Goal: Information Seeking & Learning: Learn about a topic

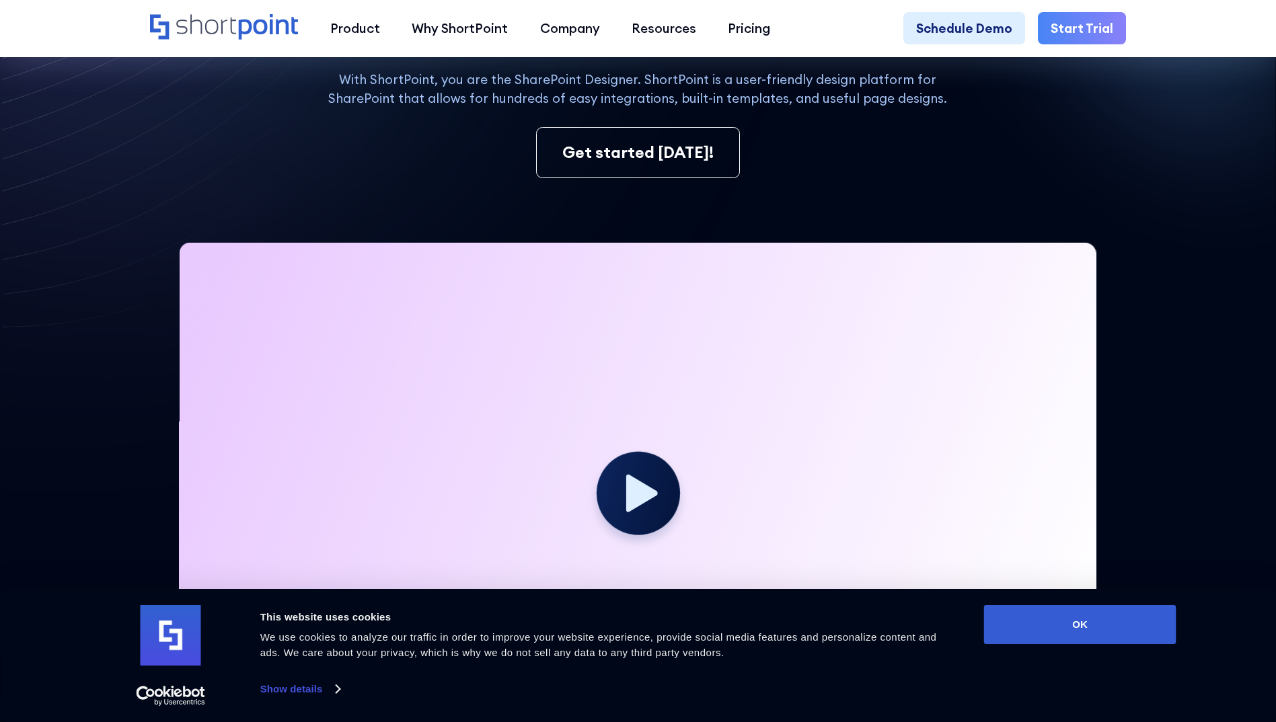
scroll to position [404, 0]
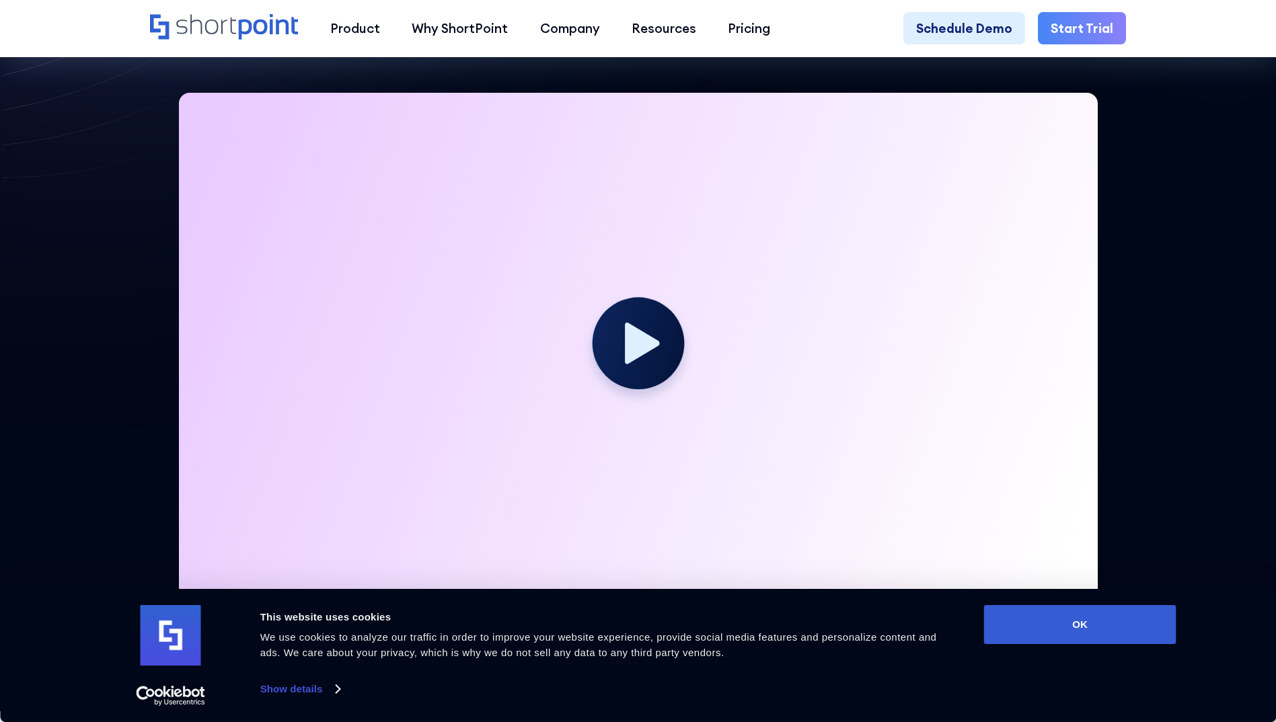
click at [615, 371] on circle at bounding box center [637, 342] width 91 height 91
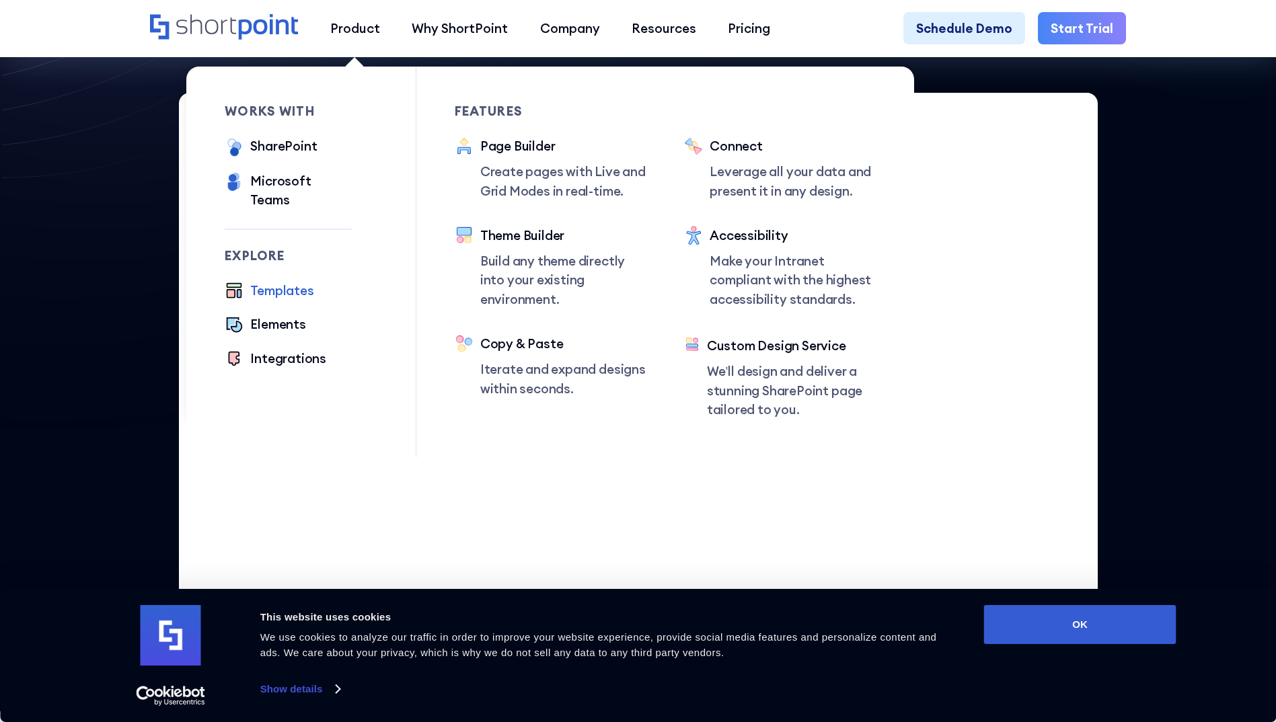
click at [271, 281] on div "Templates" at bounding box center [281, 290] width 63 height 19
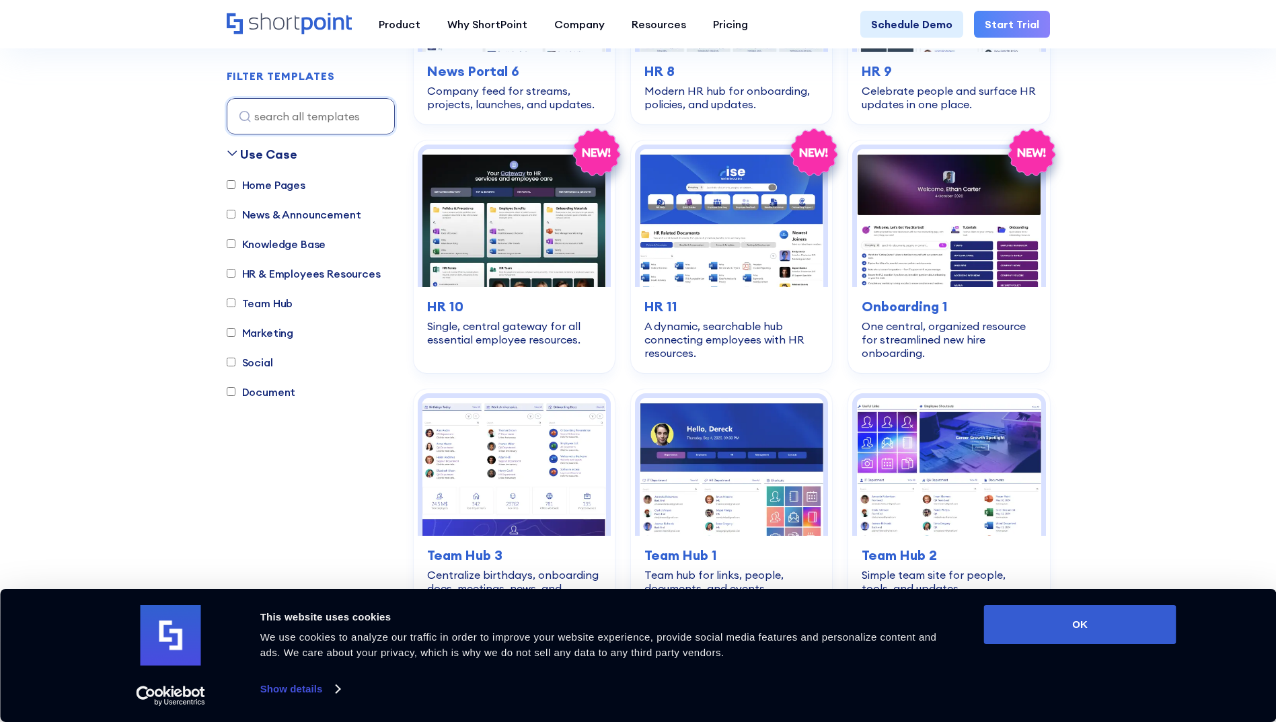
scroll to position [1278, 0]
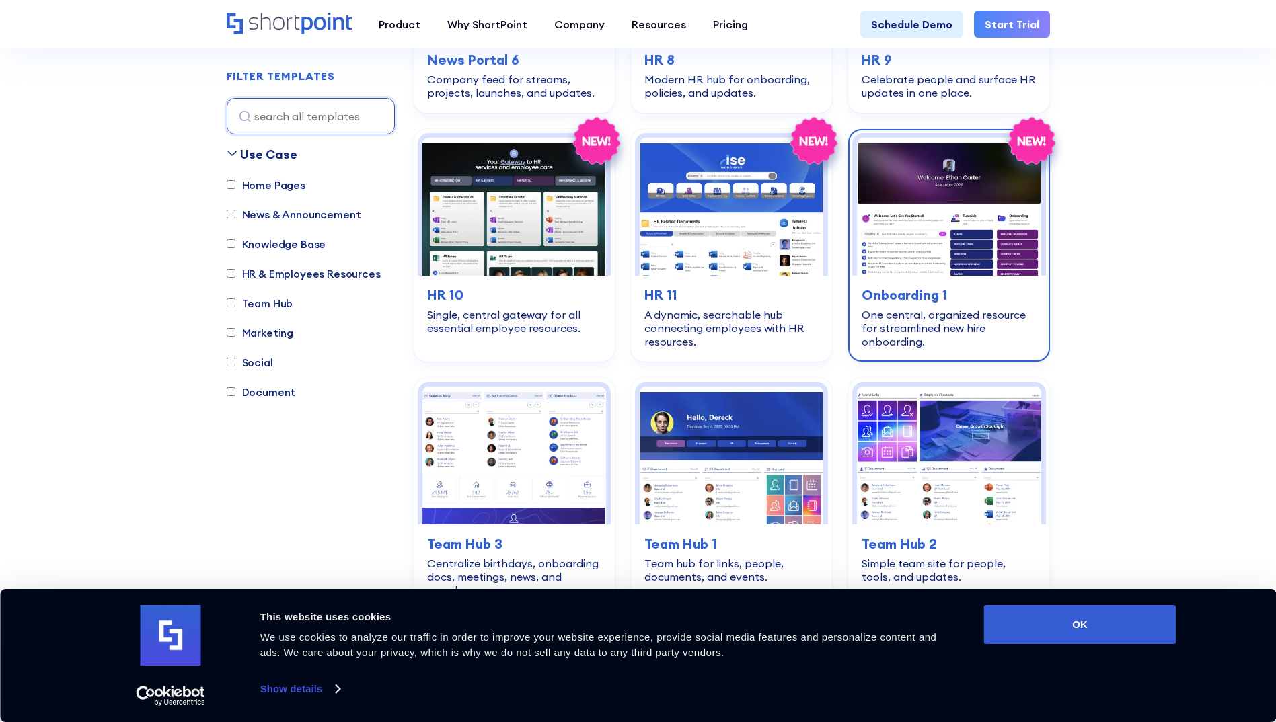
click at [948, 221] on img at bounding box center [949, 207] width 184 height 138
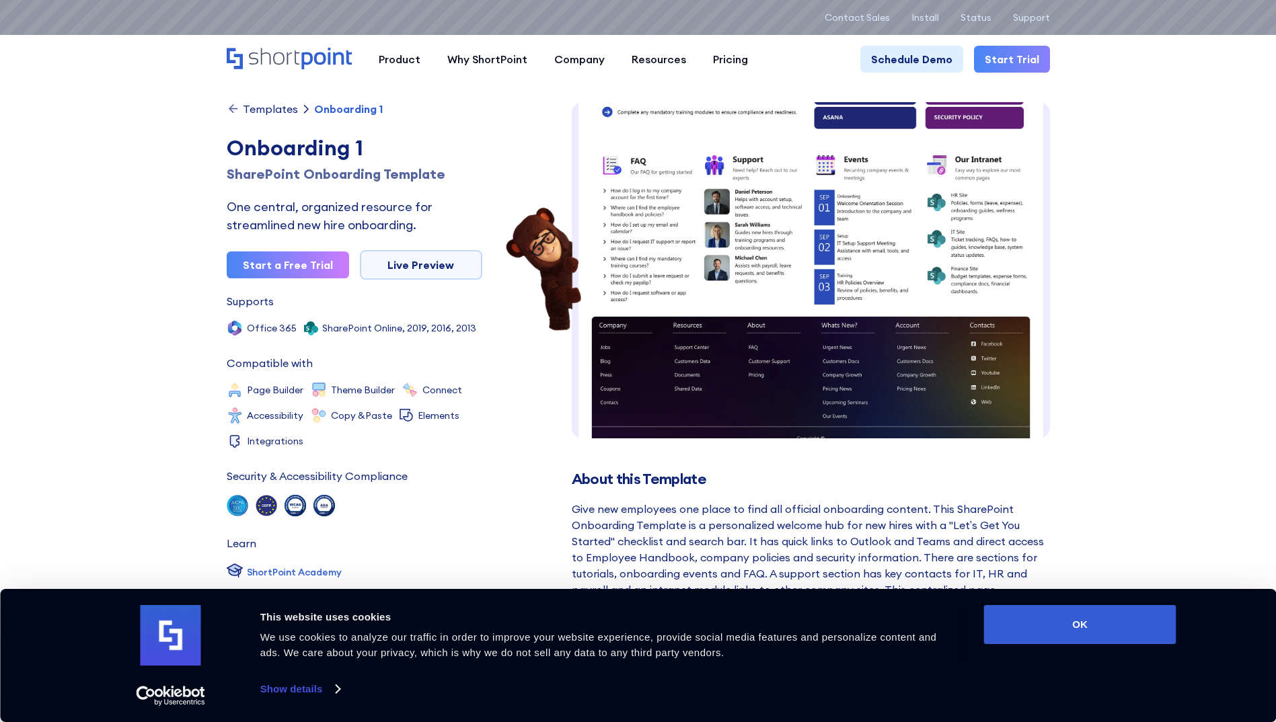
scroll to position [336, 0]
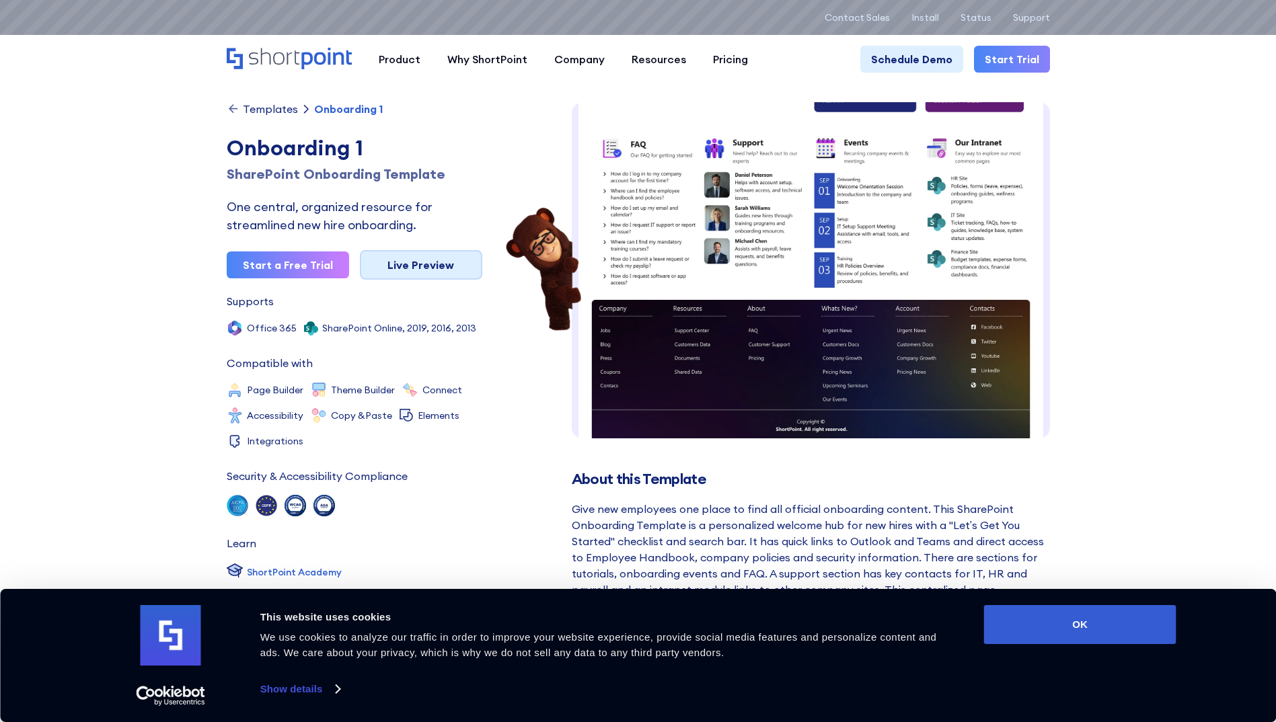
click at [421, 269] on link "Live Preview" at bounding box center [421, 265] width 122 height 30
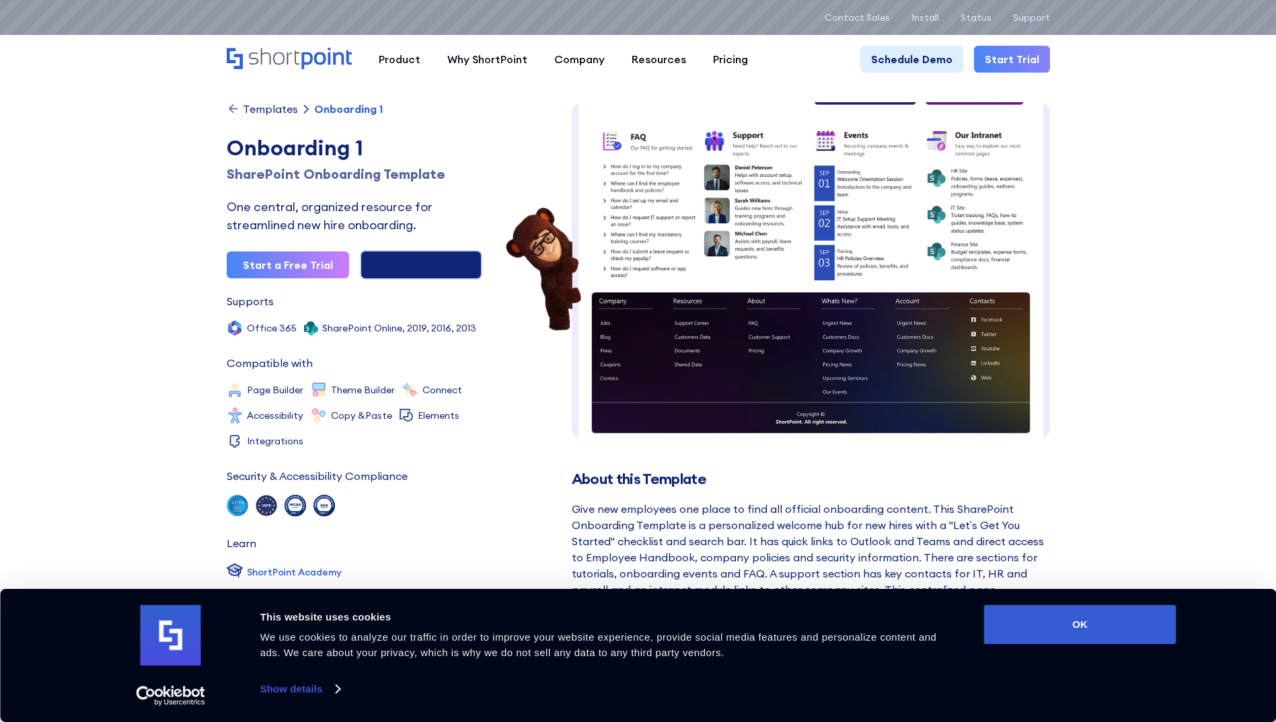
scroll to position [0, 0]
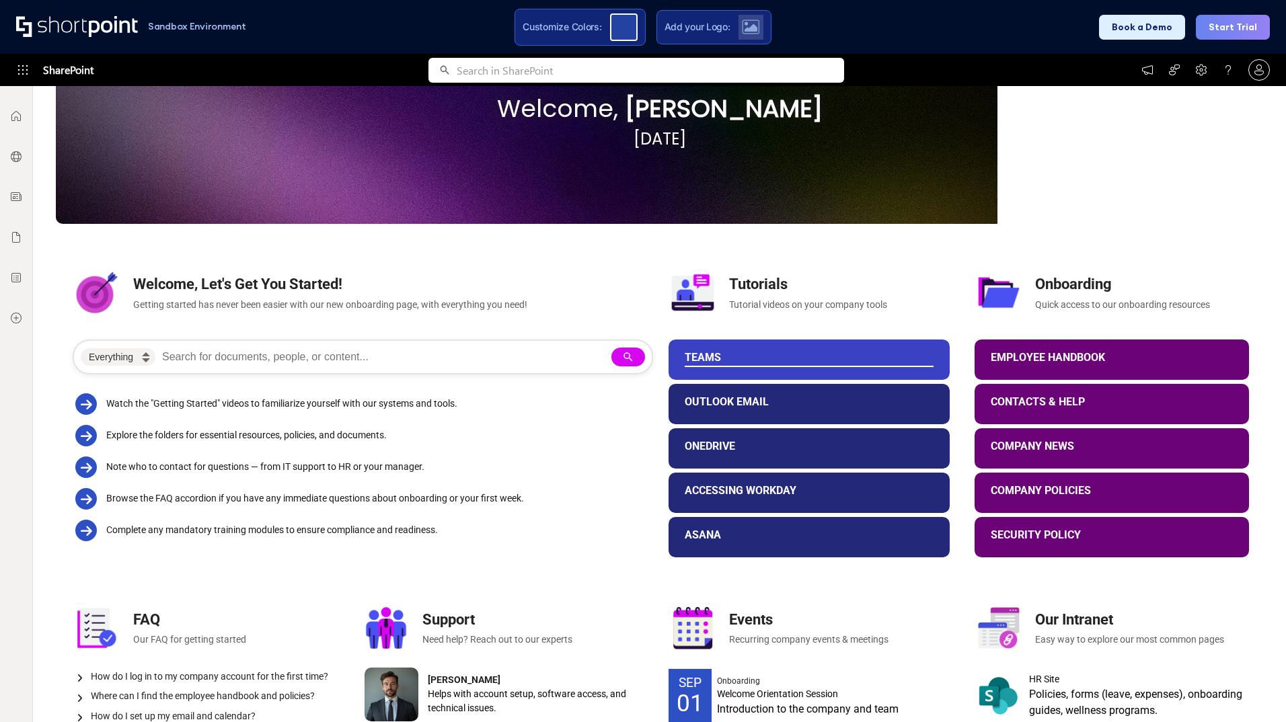
scroll to position [260, 0]
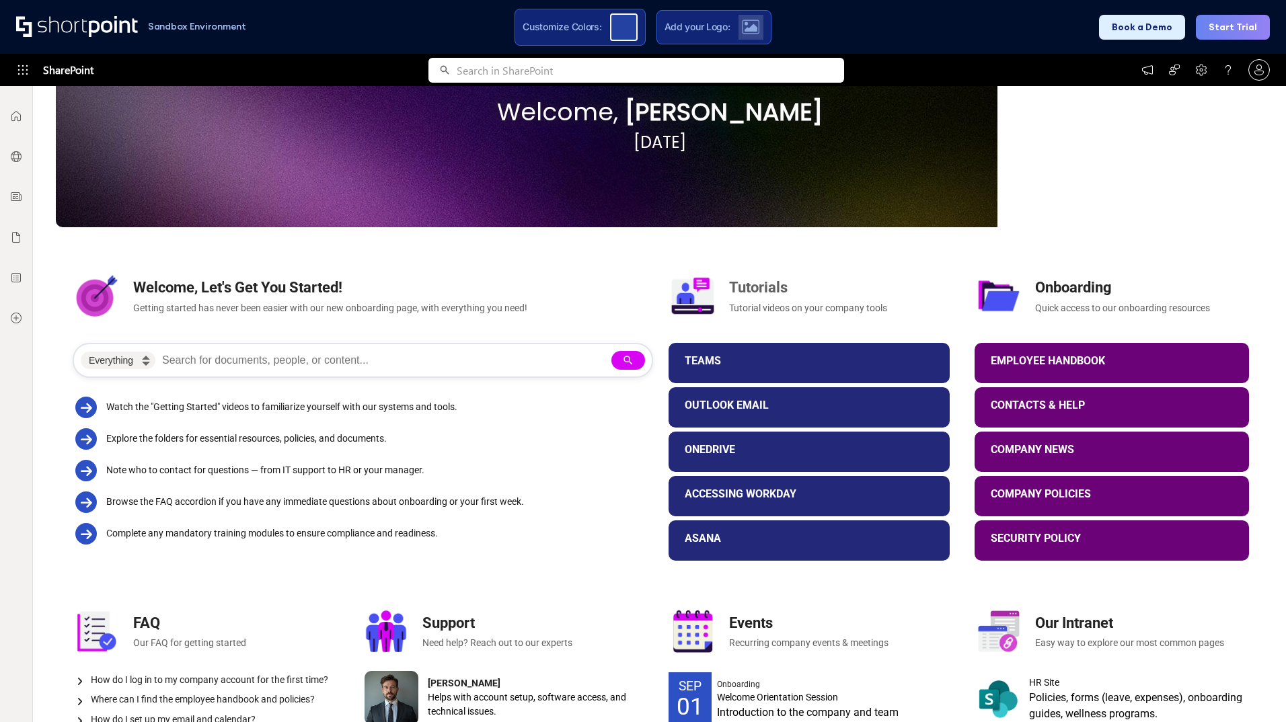
click at [759, 289] on div "Tutorials" at bounding box center [841, 287] width 225 height 22
click at [688, 300] on div at bounding box center [692, 295] width 43 height 43
click at [1047, 298] on div "Onboarding" at bounding box center [1144, 287] width 219 height 22
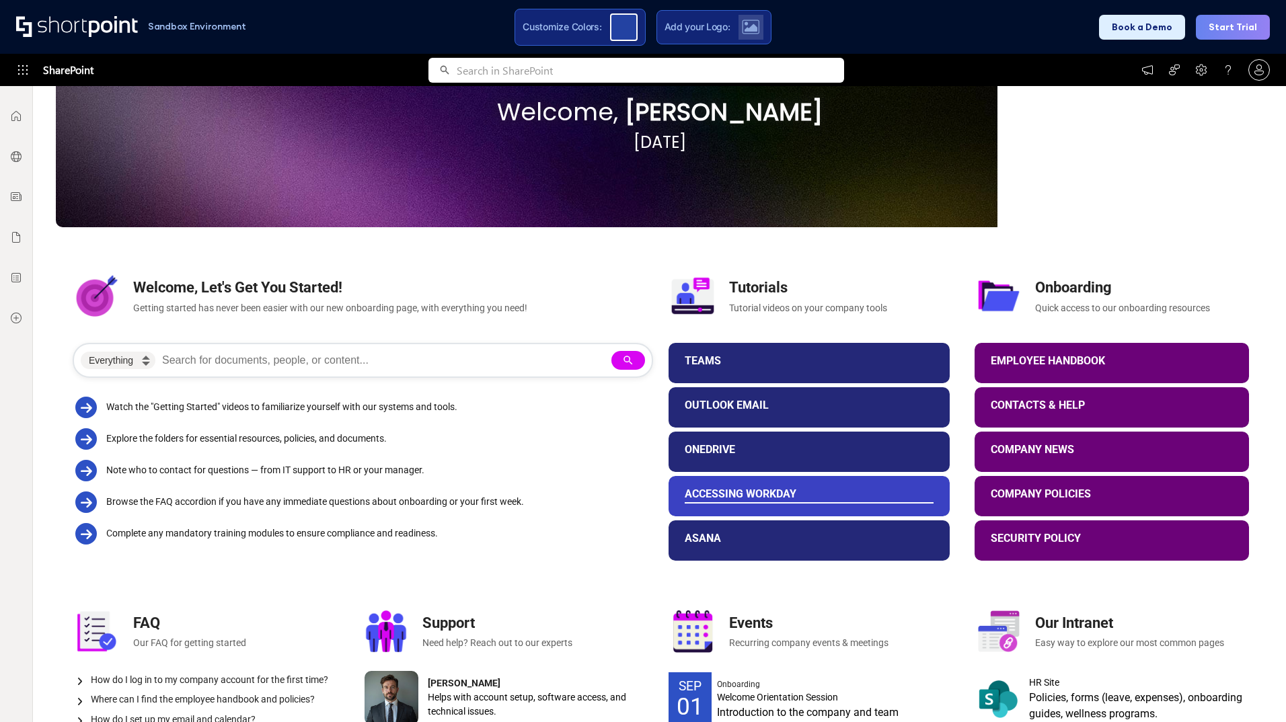
click at [735, 494] on div "Accessing Workday" at bounding box center [809, 494] width 249 height 13
click at [741, 495] on div "Accessing Workday" at bounding box center [809, 494] width 249 height 13
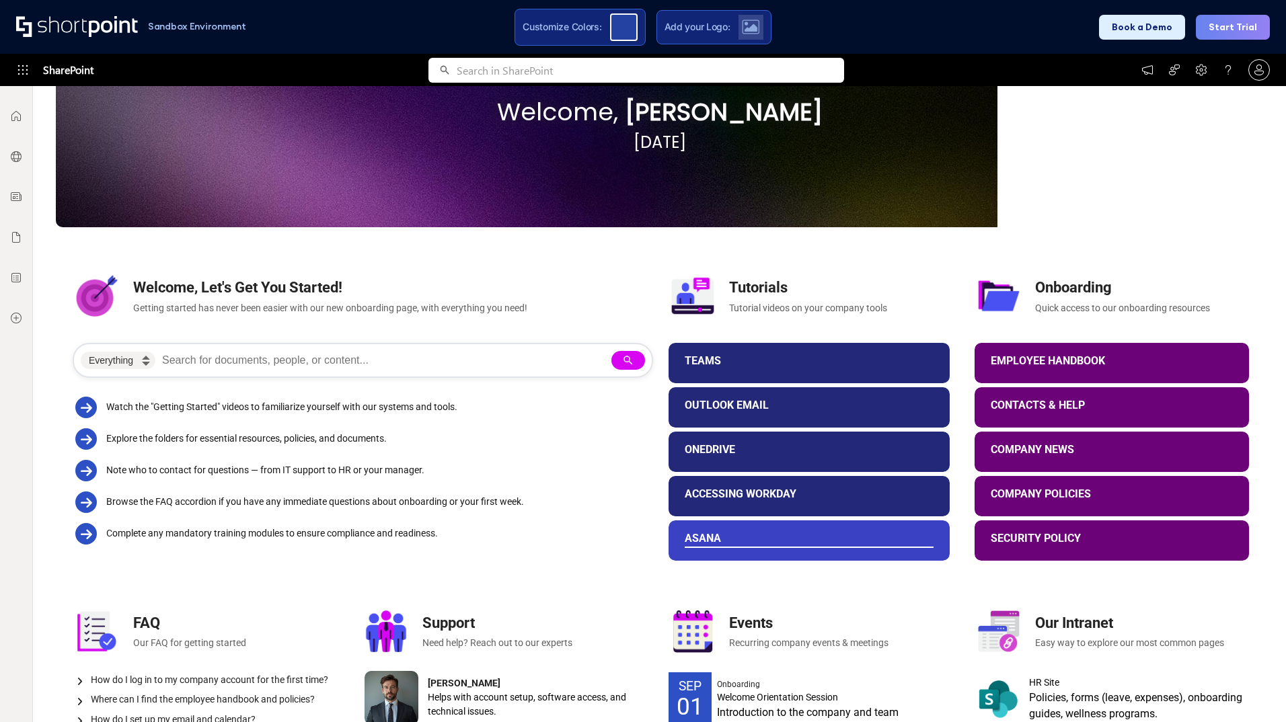
click at [744, 528] on div "Asana" at bounding box center [809, 550] width 281 height 59
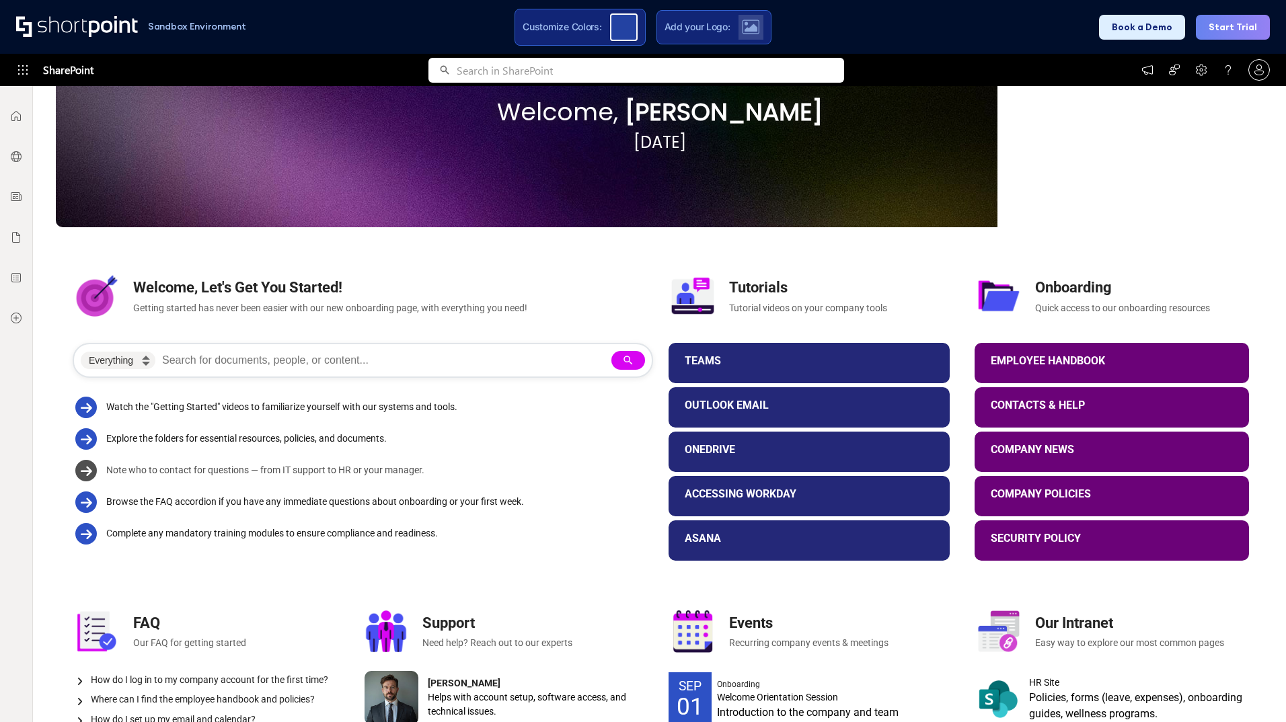
click at [322, 472] on div "Note who to contact for questions — from IT support to HR or your manager." at bounding box center [376, 470] width 541 height 14
click at [313, 435] on div "Explore the folders for essential resources, policies, and documents." at bounding box center [376, 439] width 541 height 14
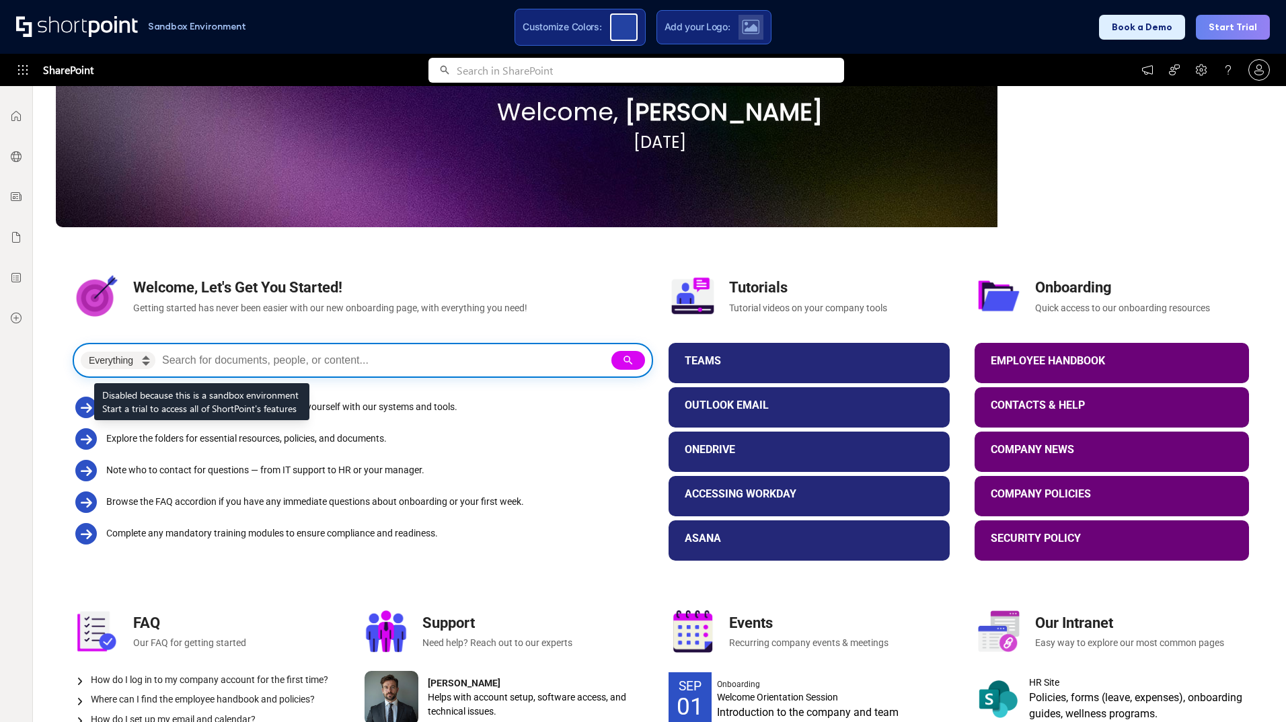
click at [202, 350] on form "Everything People Documents Sites" at bounding box center [363, 360] width 580 height 35
click at [192, 364] on input "Search intranet" at bounding box center [383, 360] width 449 height 19
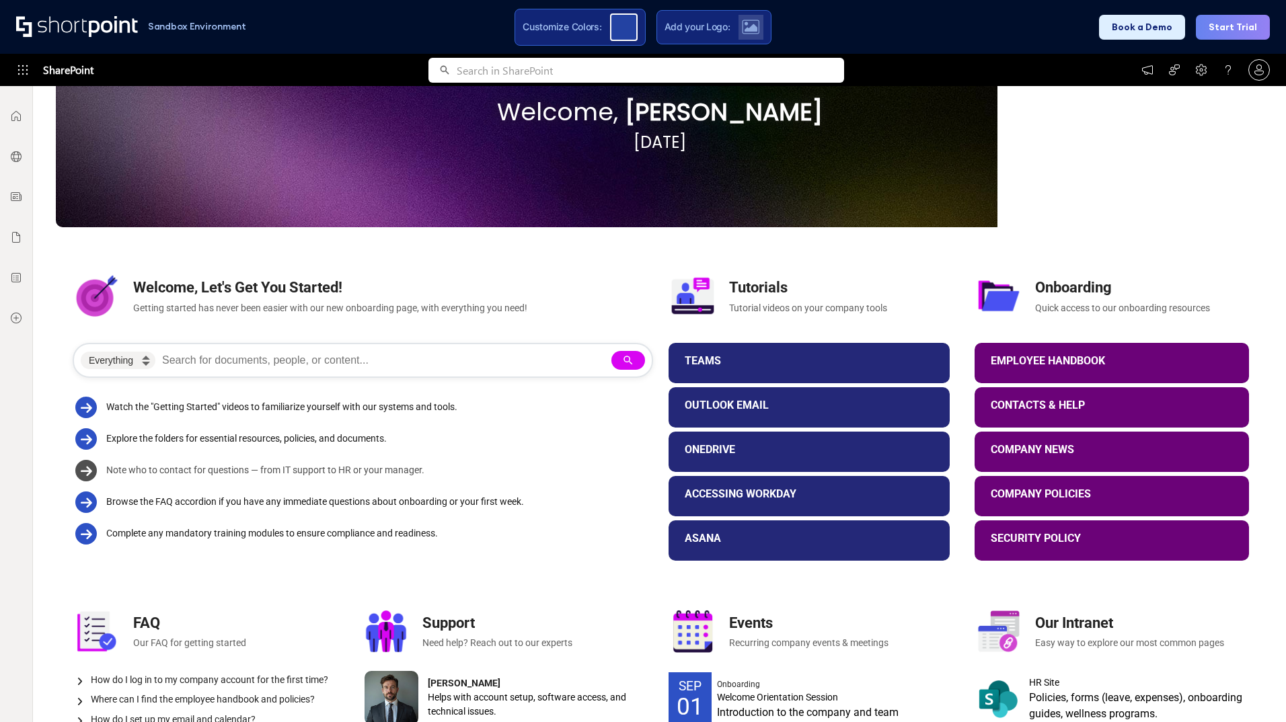
click at [220, 474] on div "Note who to contact for questions — from IT support to HR or your manager." at bounding box center [376, 470] width 541 height 14
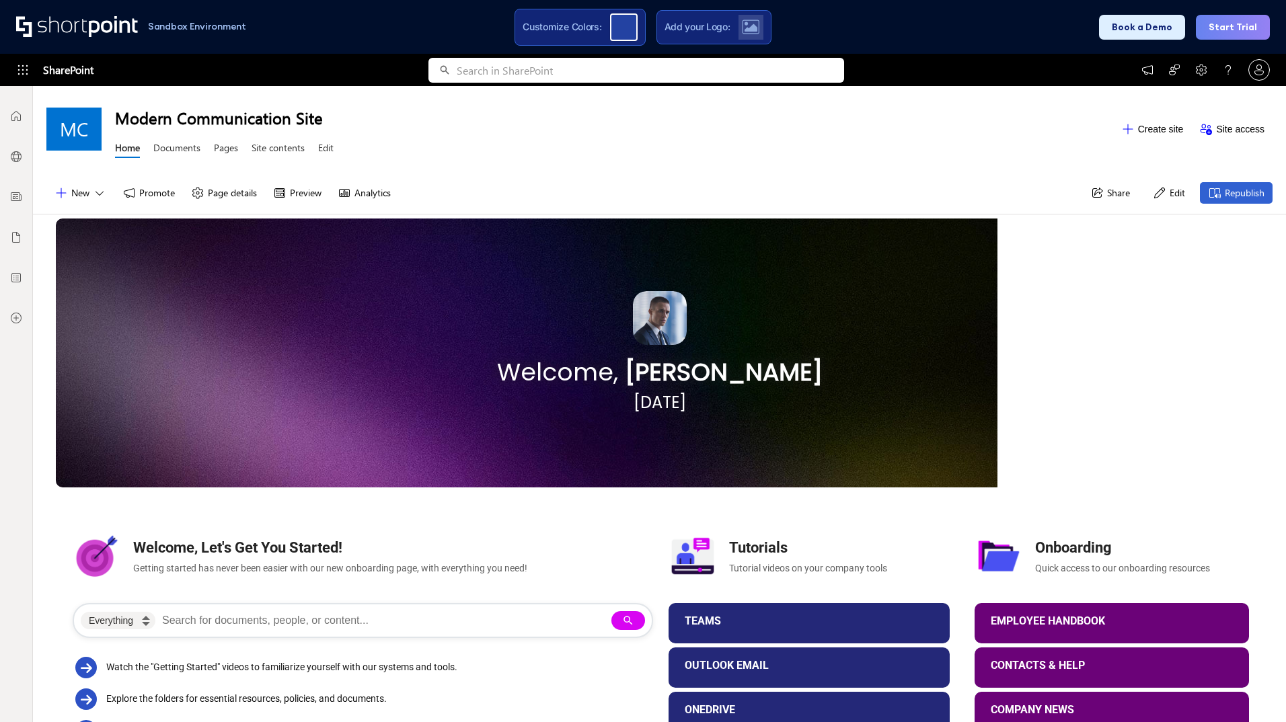
scroll to position [269, 0]
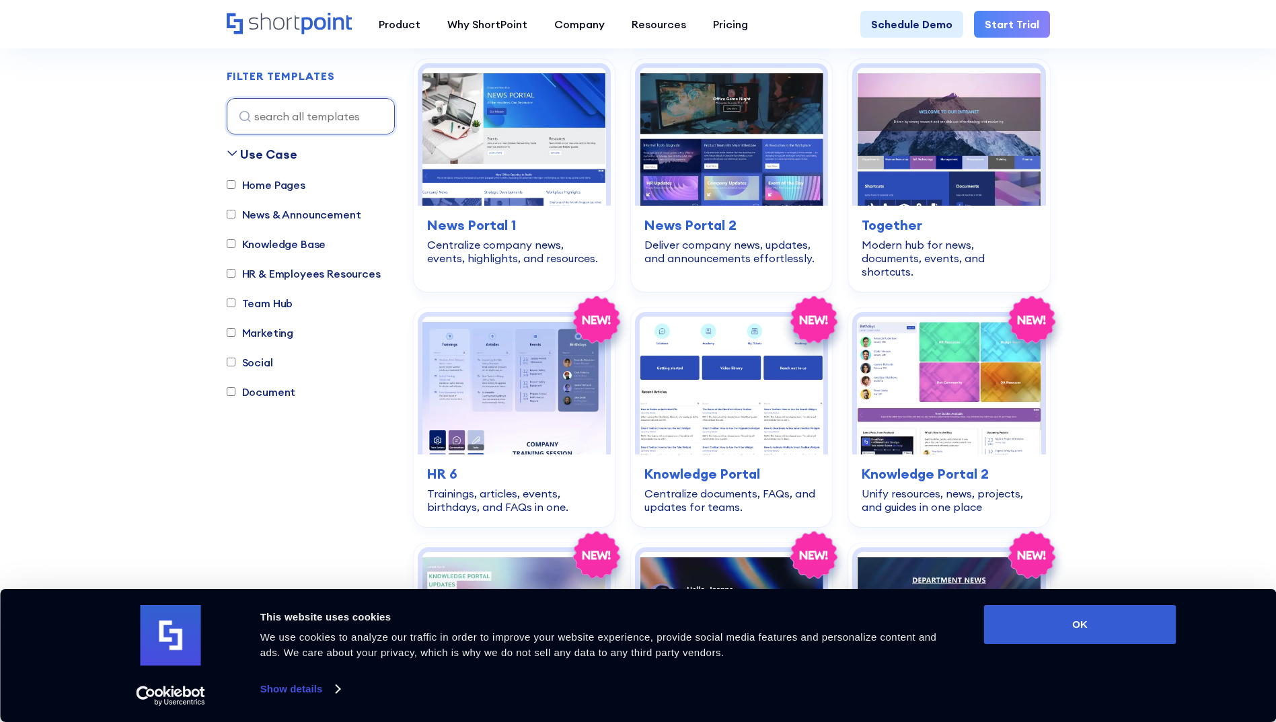
scroll to position [2892, 0]
